Goal: Information Seeking & Learning: Learn about a topic

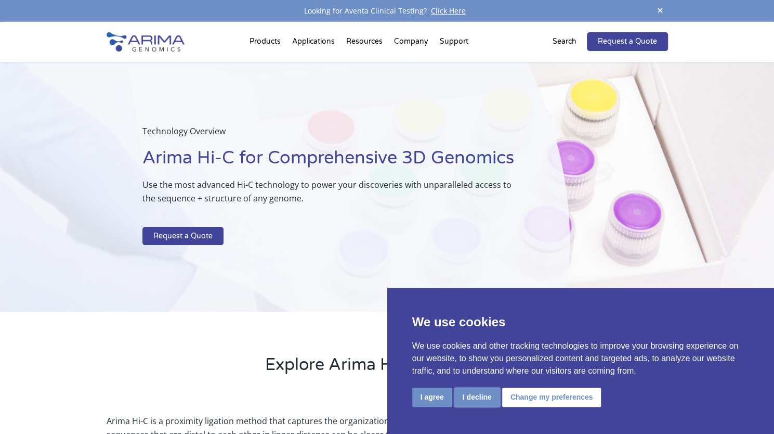
click at [474, 402] on button "I decline" at bounding box center [477, 396] width 46 height 19
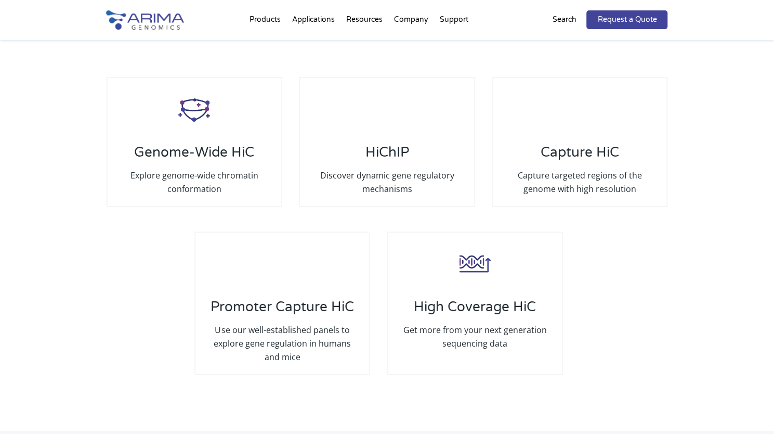
scroll to position [1949, 0]
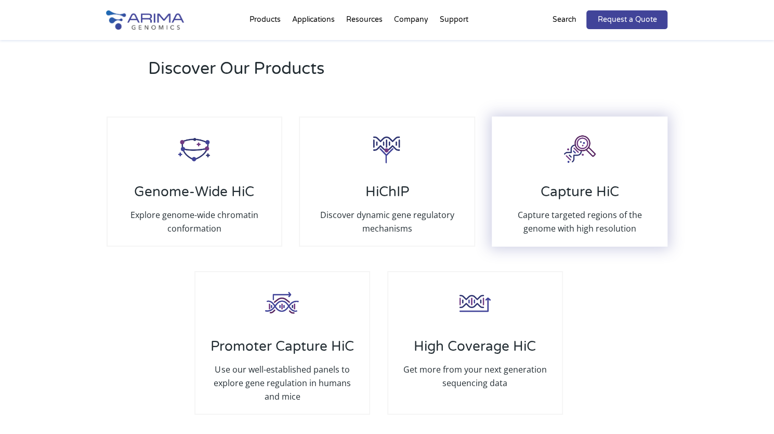
click at [586, 166] on div "Capture HiC Capture targeted regions of the genome with high resolution" at bounding box center [580, 181] width 176 height 130
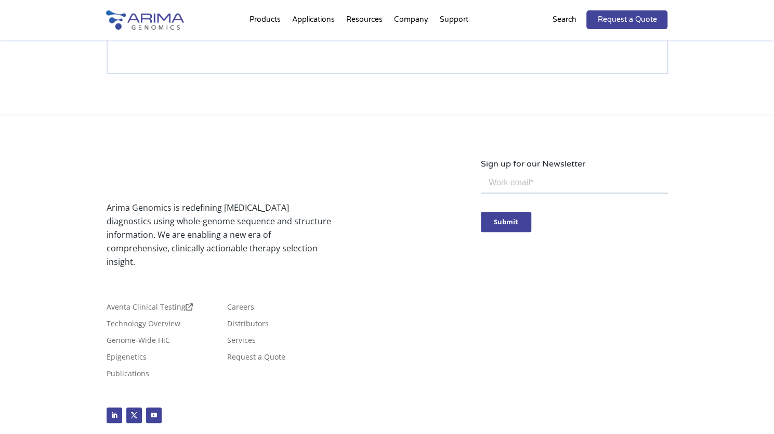
scroll to position [2462, 0]
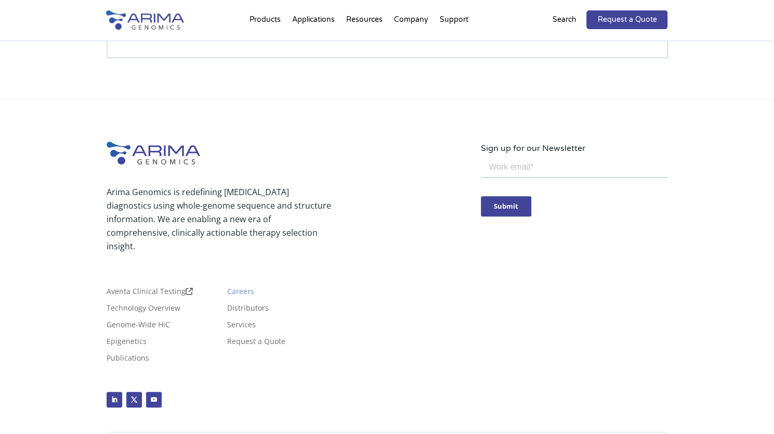
click at [242, 288] on link "Careers" at bounding box center [240, 293] width 27 height 11
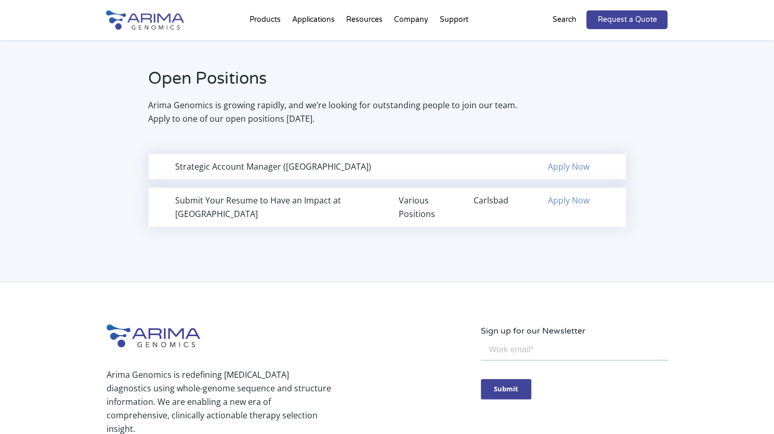
scroll to position [676, 0]
click at [579, 200] on link "Apply Now" at bounding box center [569, 198] width 42 height 11
